Goal: Task Accomplishment & Management: Manage account settings

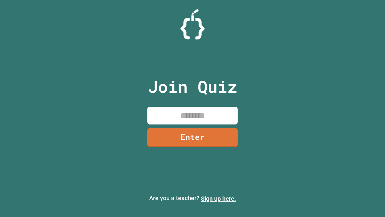
click at [219, 198] on link "Sign up here." at bounding box center [218, 198] width 35 height 7
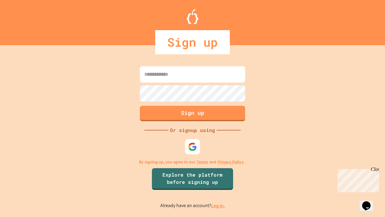
click at [219, 205] on link "Log in." at bounding box center [218, 205] width 14 height 6
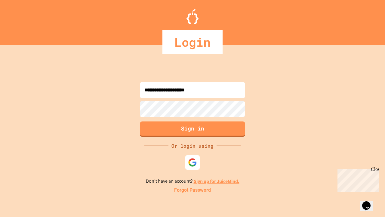
type input "**********"
